Goal: Task Accomplishment & Management: Use online tool/utility

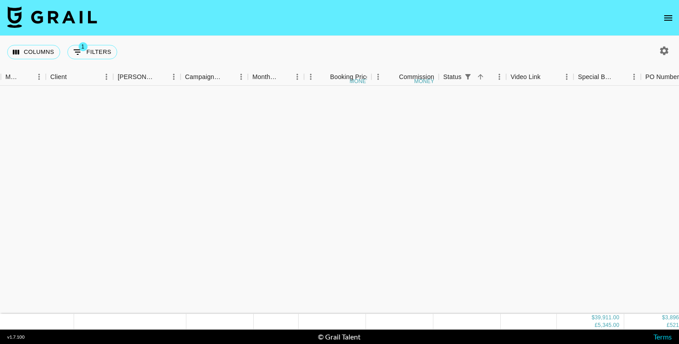
scroll to position [699, 253]
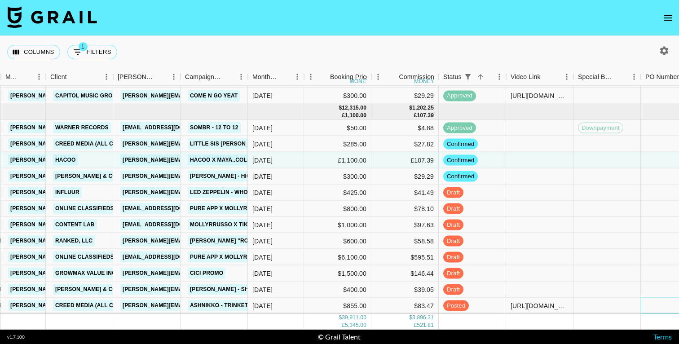
click at [657, 298] on div at bounding box center [674, 306] width 67 height 16
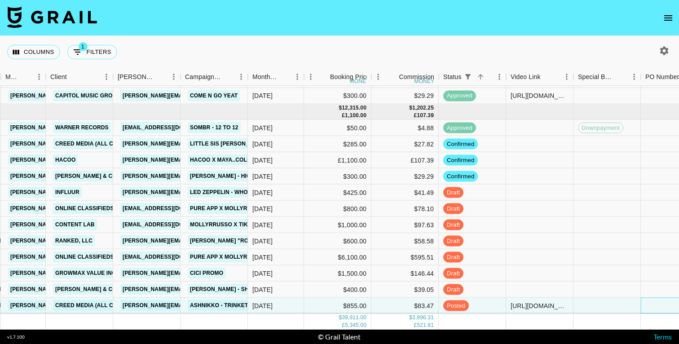
click at [657, 298] on div at bounding box center [674, 306] width 67 height 16
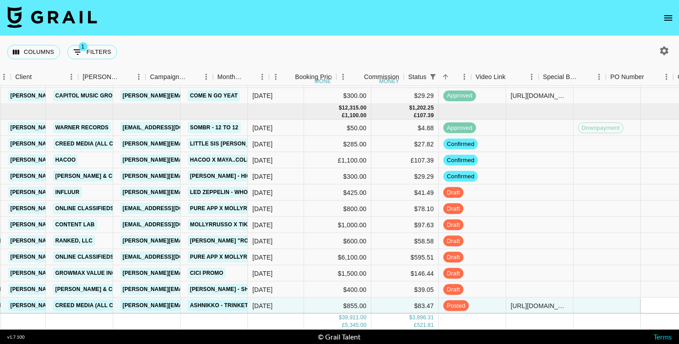
scroll to position [699, 288]
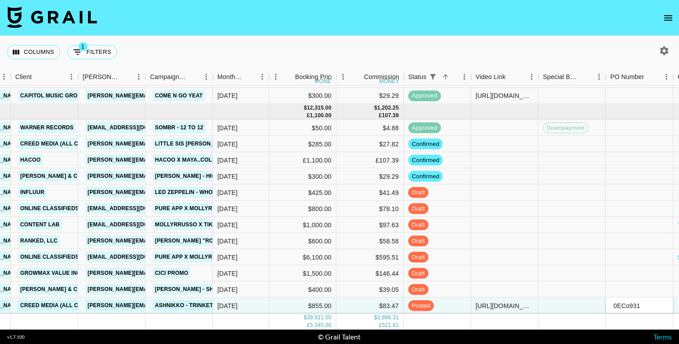
type input "0ECo931"
click at [583, 49] on div "Columns 1 Filters + Booking" at bounding box center [339, 52] width 679 height 32
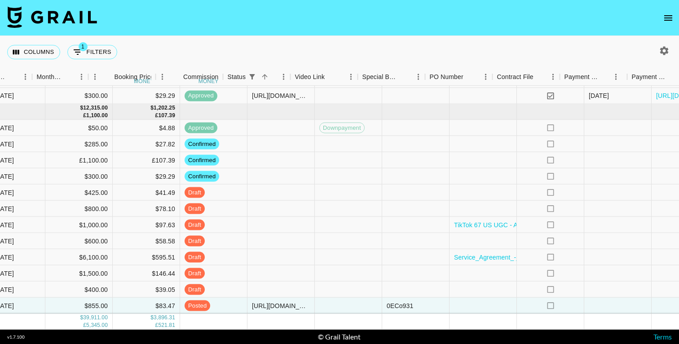
scroll to position [699, 594]
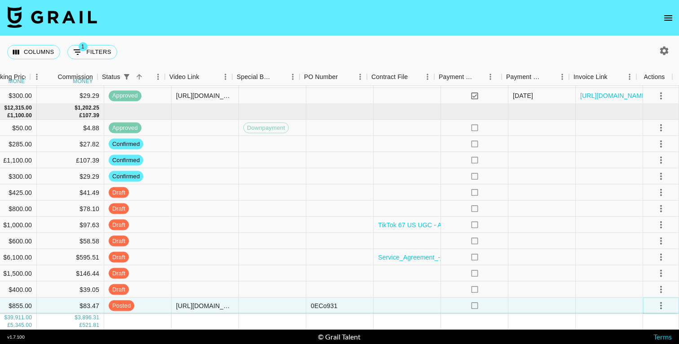
click at [656, 300] on icon "select merge strategy" at bounding box center [661, 305] width 11 height 11
click at [644, 280] on div "Approve" at bounding box center [641, 279] width 27 height 11
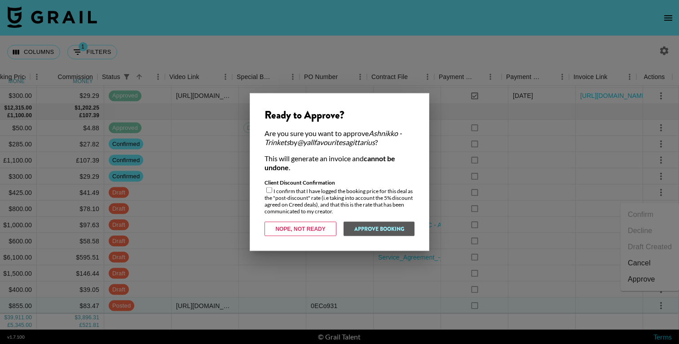
click at [268, 191] on input "checkbox" at bounding box center [269, 190] width 6 height 6
checkbox input "true"
click at [384, 231] on button "Approve Booking" at bounding box center [378, 229] width 71 height 14
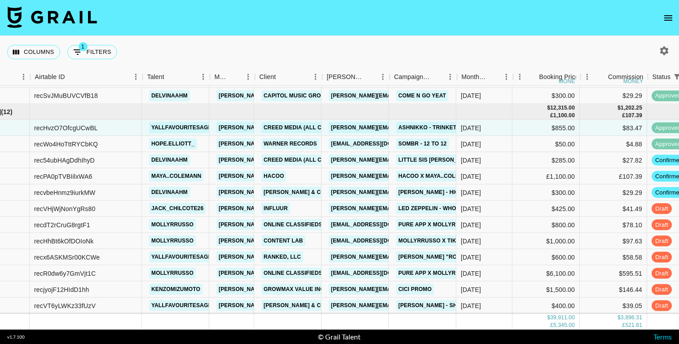
scroll to position [699, 0]
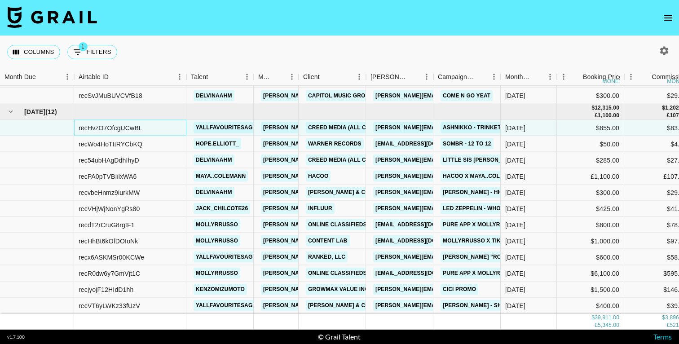
click at [107, 123] on div "recHvzO7OfcgUCwBL" at bounding box center [111, 127] width 64 height 9
copy div "recHvzO7OfcgUCwBL"
